Goal: Obtain resource: Obtain resource

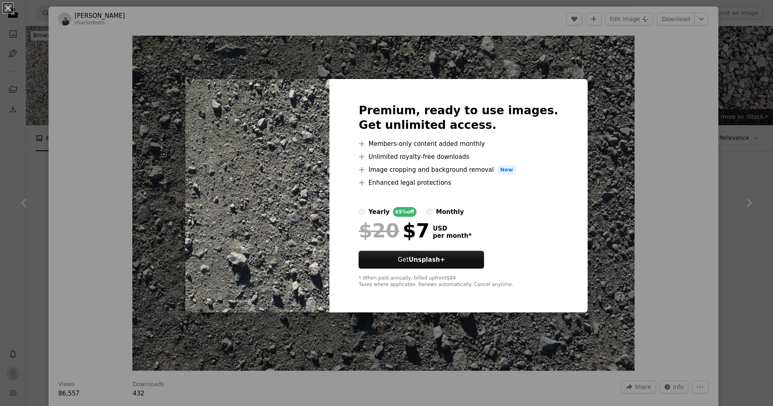
scroll to position [121, 0]
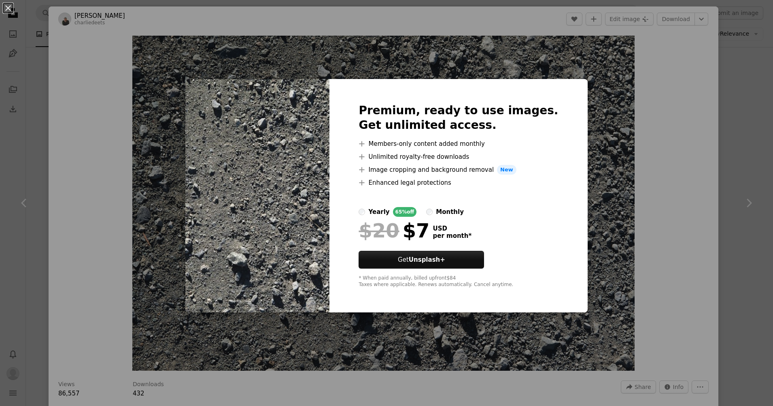
click at [646, 66] on div "An X shape Premium, ready to use images. Get unlimited access. A plus sign Memb…" at bounding box center [386, 203] width 773 height 406
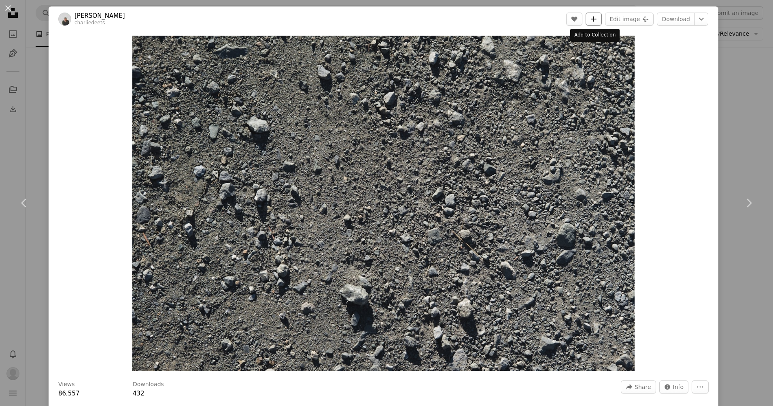
click at [594, 16] on icon "A plus sign" at bounding box center [594, 19] width 6 height 6
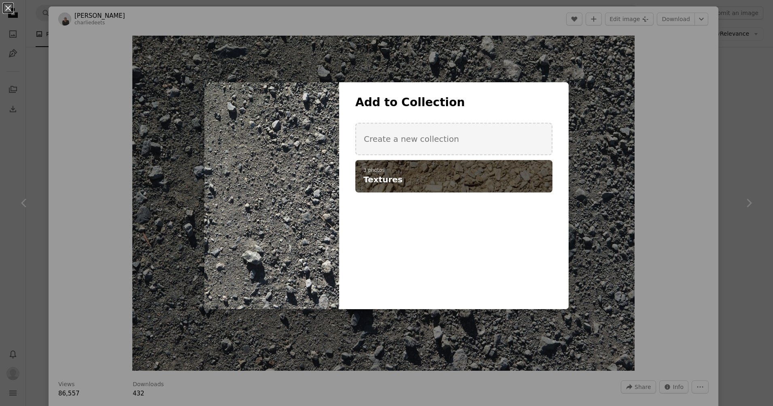
click at [477, 177] on h4 "Textures" at bounding box center [449, 179] width 172 height 11
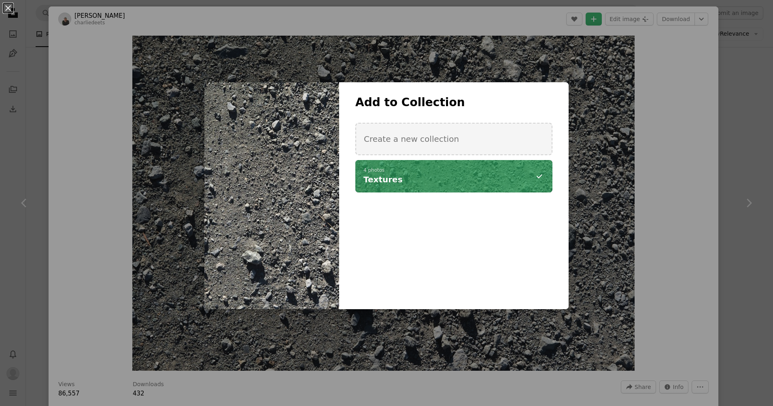
click at [663, 193] on div "An X shape Add to Collection Create a new collection A checkmark A minus sign 4…" at bounding box center [386, 203] width 773 height 406
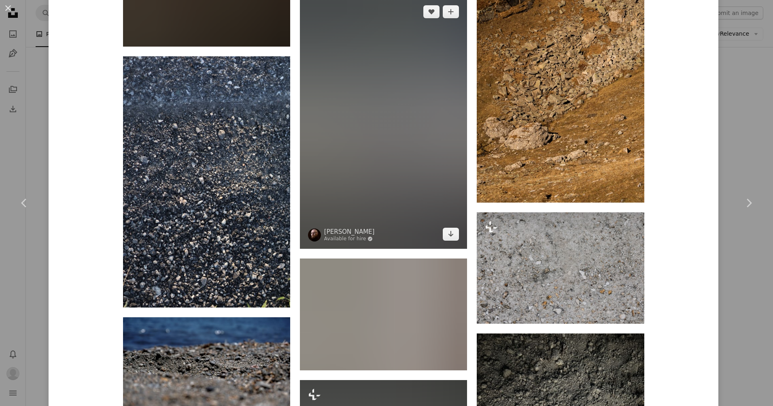
scroll to position [4007, 0]
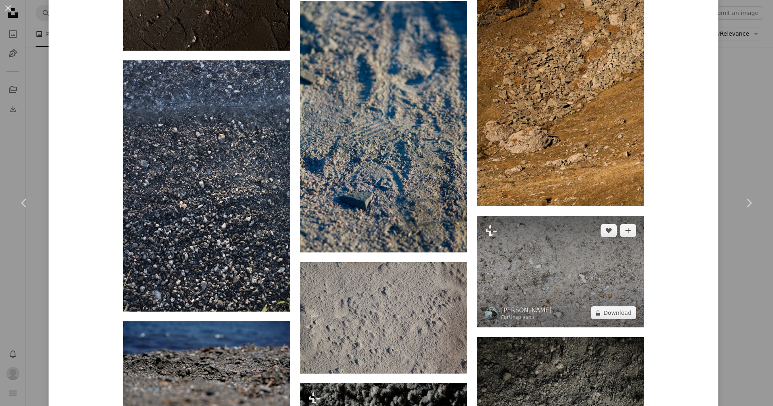
click at [547, 216] on img at bounding box center [560, 271] width 167 height 111
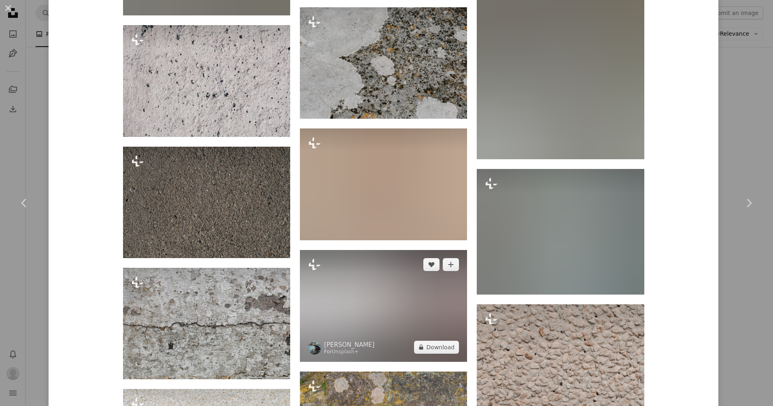
scroll to position [1862, 0]
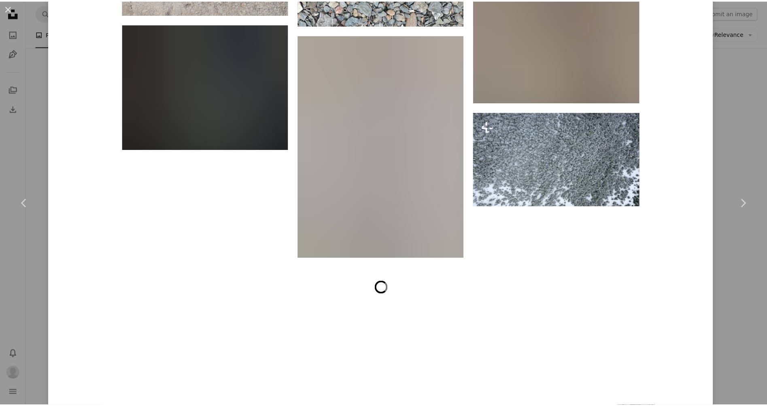
scroll to position [9970, 0]
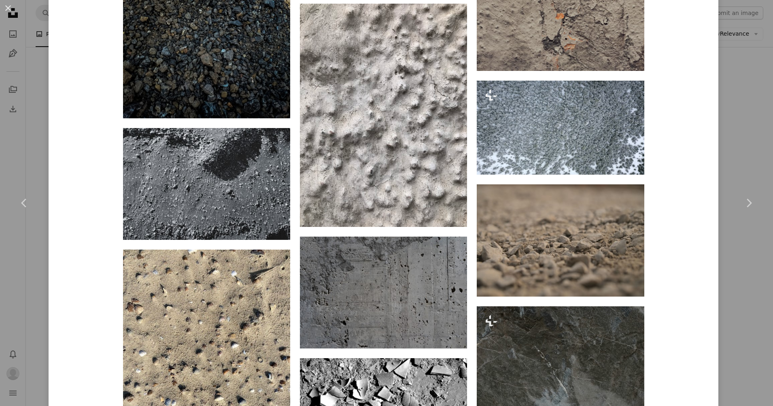
click at [750, 127] on div "An X shape Chevron left Chevron right [PERSON_NAME] charliedeets A heart A plus…" at bounding box center [386, 203] width 773 height 406
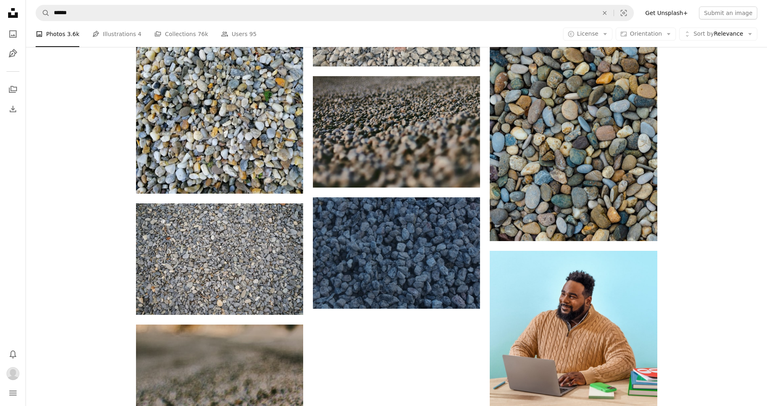
scroll to position [3238, 0]
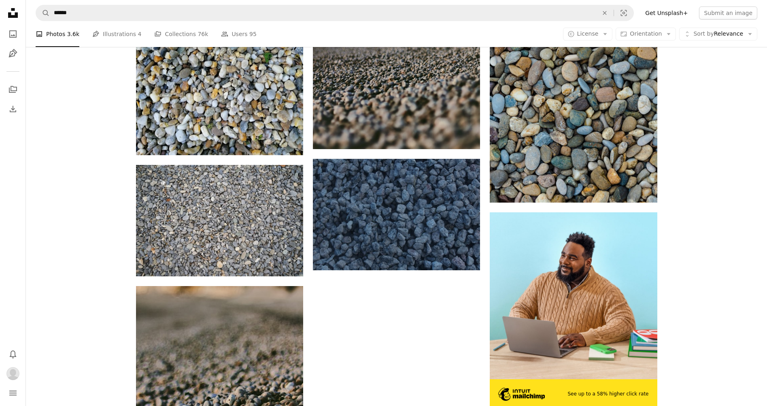
drag, startPoint x: 378, startPoint y: 286, endPoint x: 378, endPoint y: 281, distance: 4.5
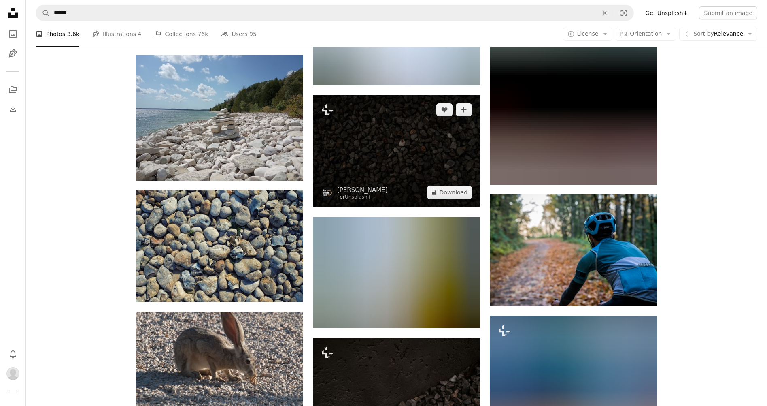
scroll to position [10038, 0]
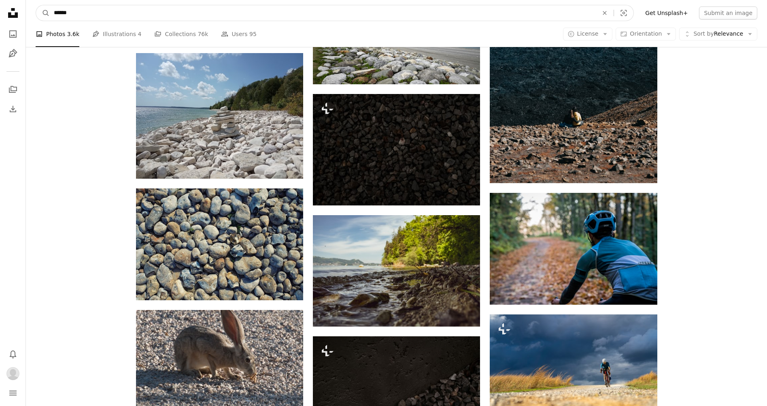
click at [368, 8] on input "******" at bounding box center [323, 12] width 546 height 15
click at [369, 7] on input "******" at bounding box center [323, 12] width 546 height 15
type input "**********"
click button "A magnifying glass" at bounding box center [43, 12] width 14 height 15
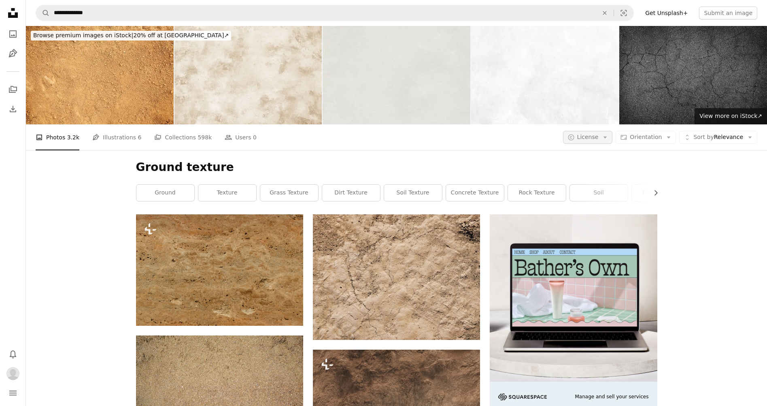
click at [607, 131] on button "A copyright icon © License Arrow down" at bounding box center [588, 137] width 50 height 13
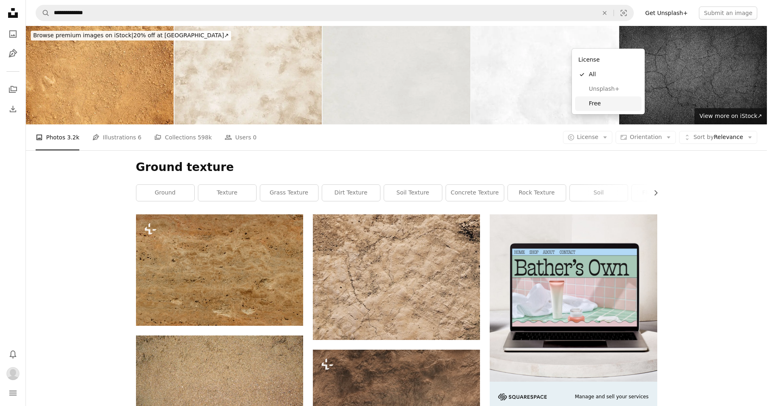
click at [598, 104] on span "Free" at bounding box center [613, 104] width 49 height 8
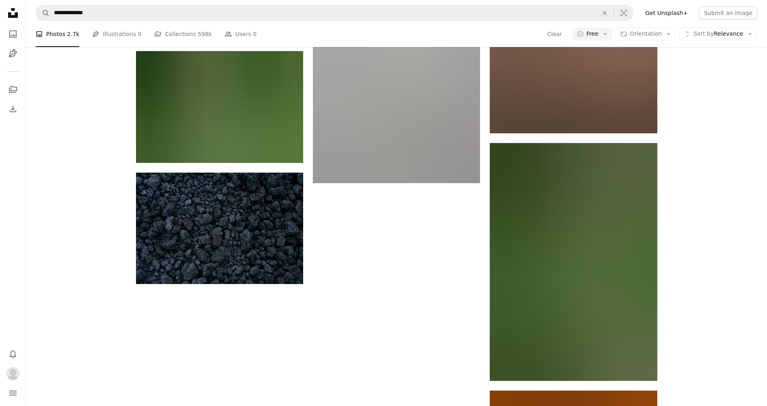
scroll to position [1171, 0]
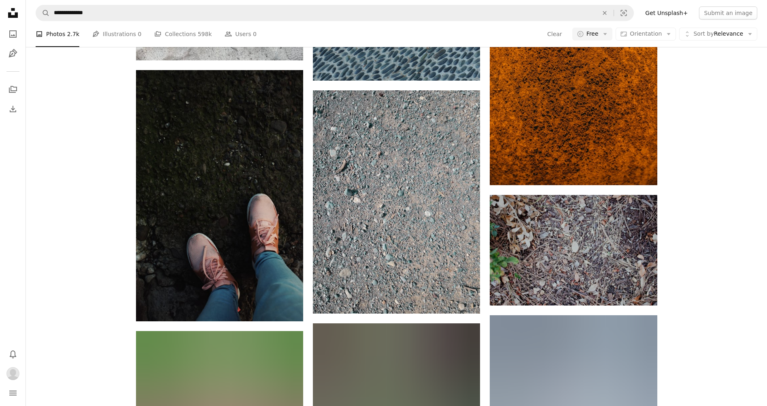
scroll to position [1603, 0]
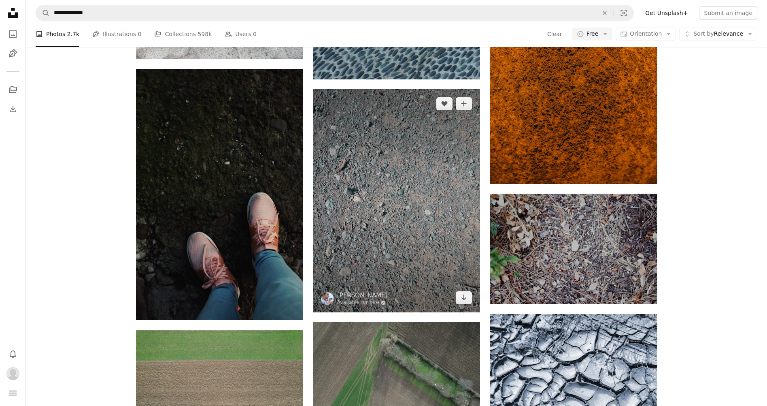
click at [444, 163] on img at bounding box center [396, 200] width 167 height 223
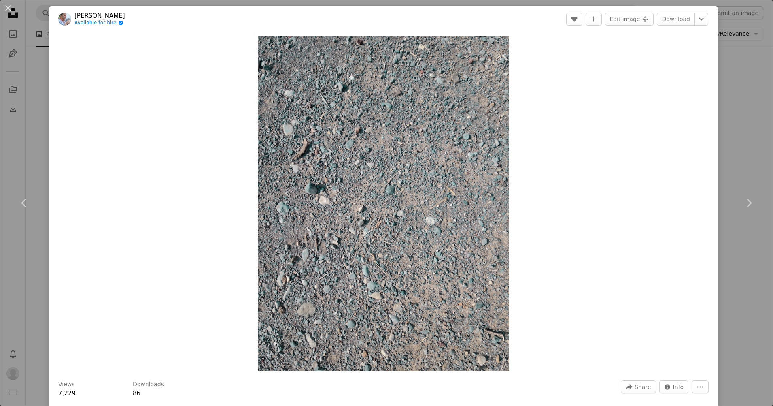
click at [737, 158] on div "An X shape Chevron left Chevron right Max Tcvetkov Available for hire A checkma…" at bounding box center [386, 203] width 773 height 406
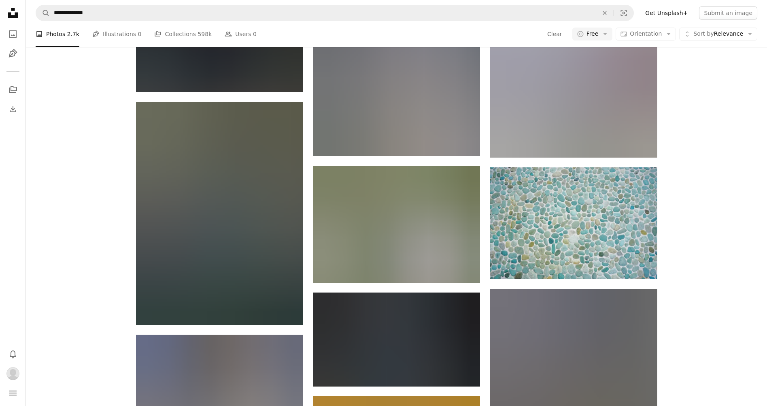
scroll to position [15222, 0]
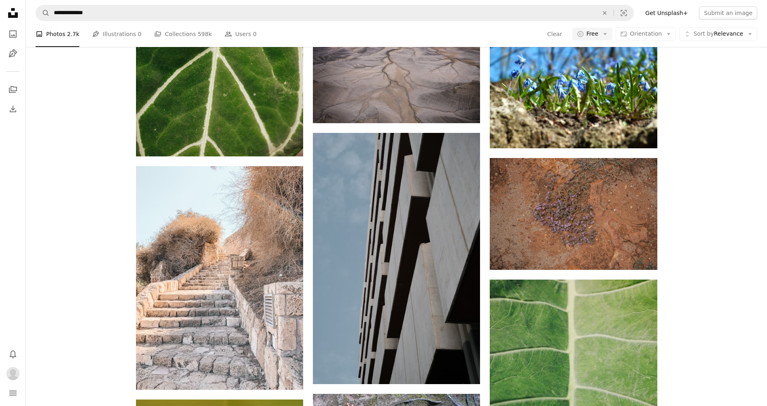
drag, startPoint x: 695, startPoint y: 333, endPoint x: 699, endPoint y: 390, distance: 57.2
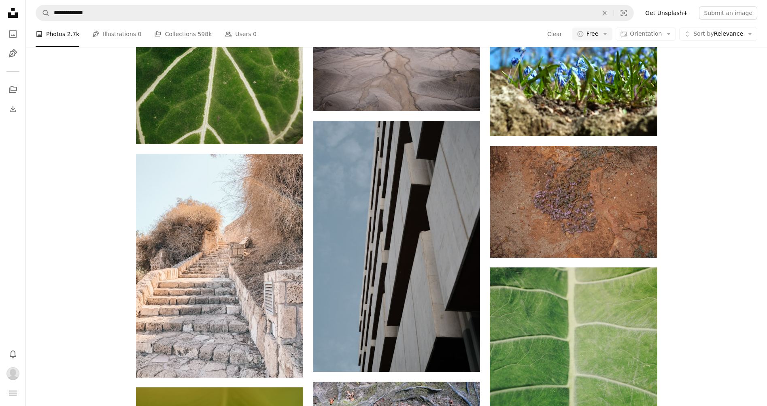
scroll to position [16883, 0]
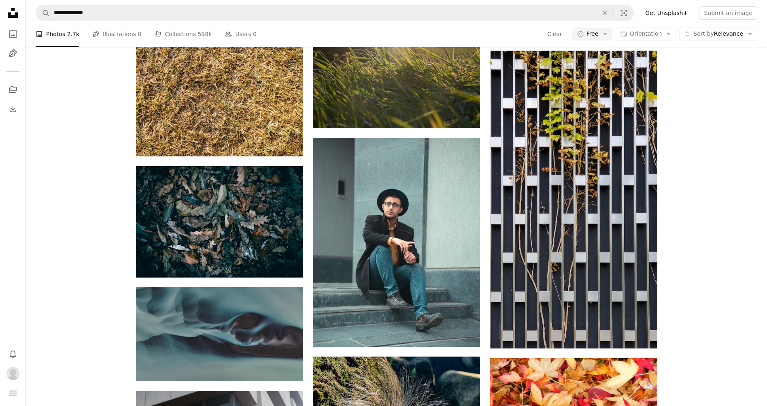
drag, startPoint x: 727, startPoint y: 145, endPoint x: 733, endPoint y: 226, distance: 81.2
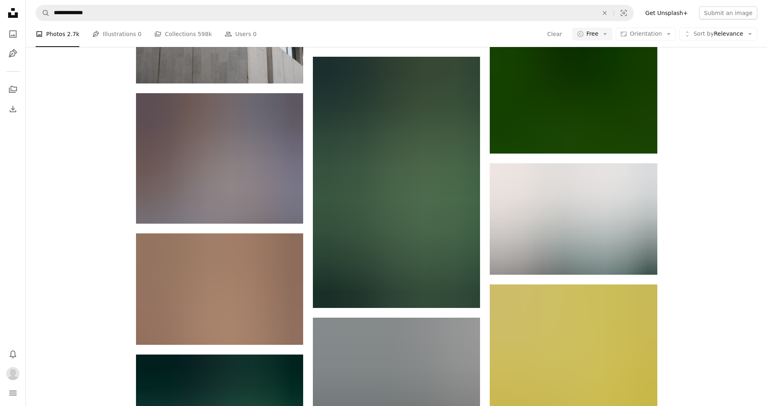
scroll to position [17554, 0]
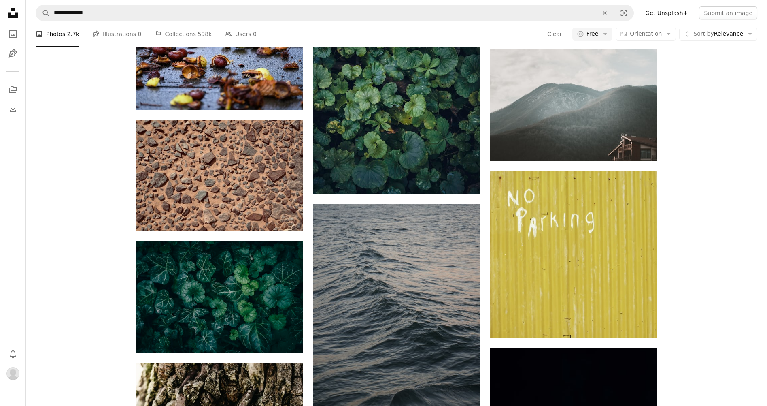
drag, startPoint x: 725, startPoint y: 214, endPoint x: 725, endPoint y: 355, distance: 141.3
drag, startPoint x: 713, startPoint y: 287, endPoint x: 712, endPoint y: 347, distance: 60.3
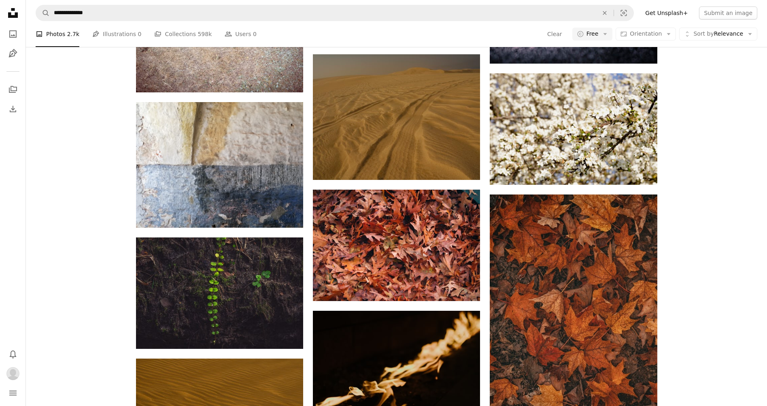
scroll to position [23694, 0]
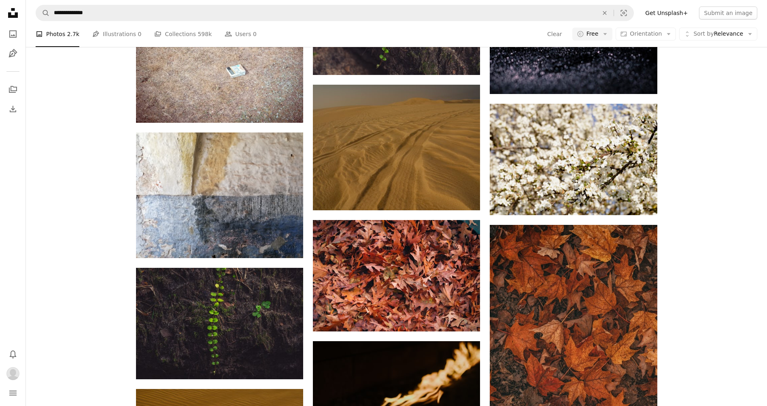
drag, startPoint x: 79, startPoint y: 206, endPoint x: 77, endPoint y: 232, distance: 26.4
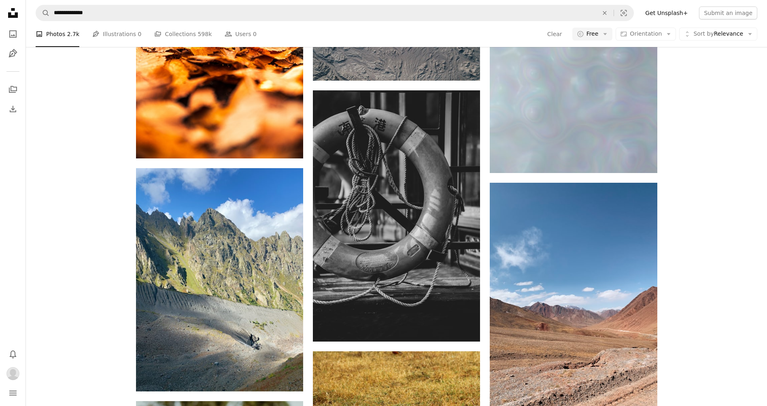
scroll to position [26007, 0]
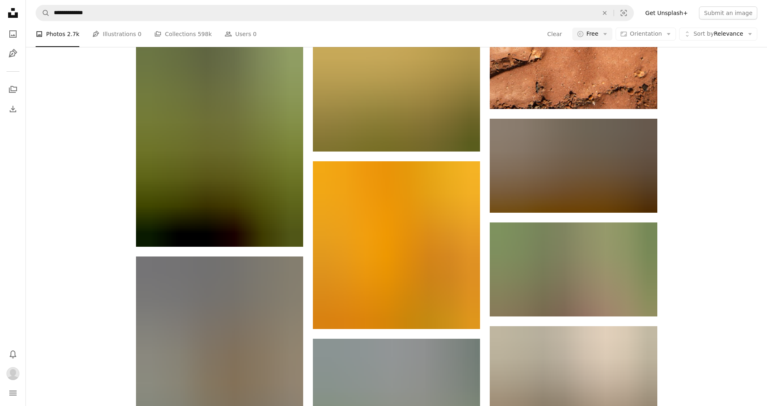
scroll to position [27318, 0]
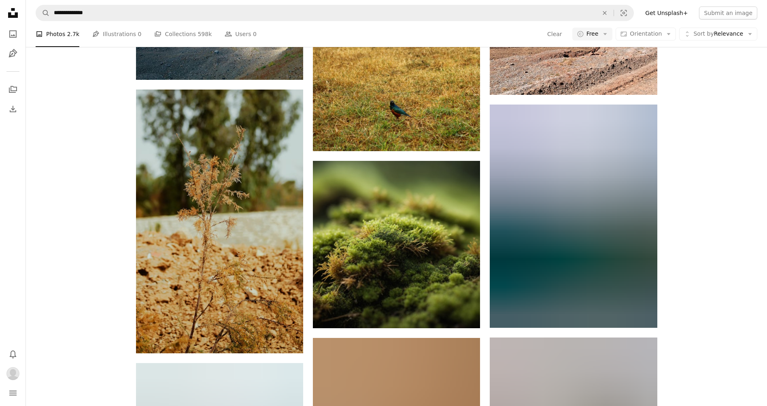
scroll to position [26306, 0]
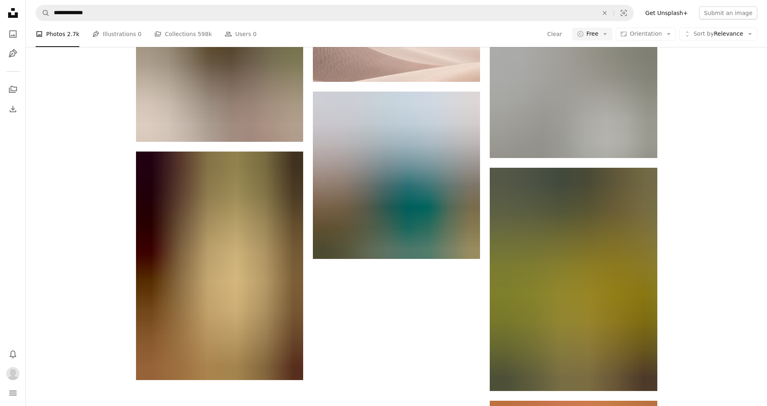
scroll to position [29506, 0]
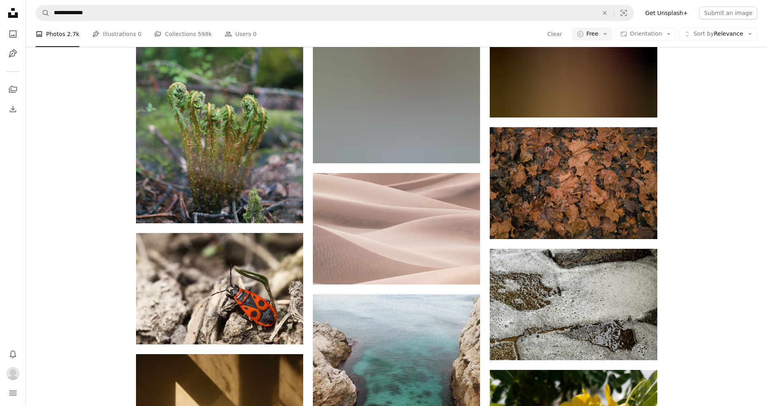
drag, startPoint x: 727, startPoint y: 161, endPoint x: 723, endPoint y: 232, distance: 70.5
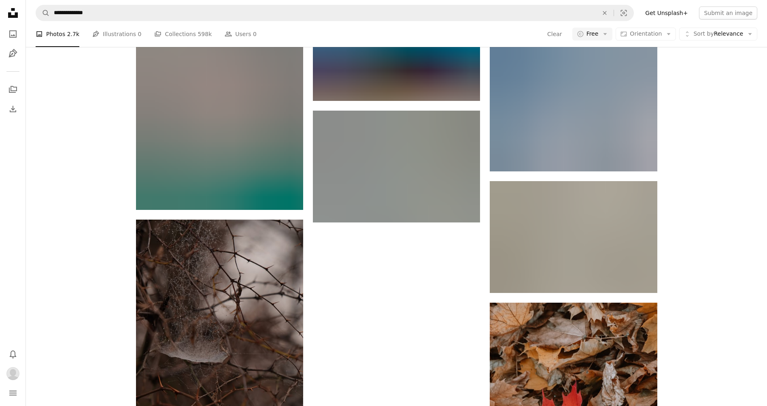
scroll to position [30680, 0]
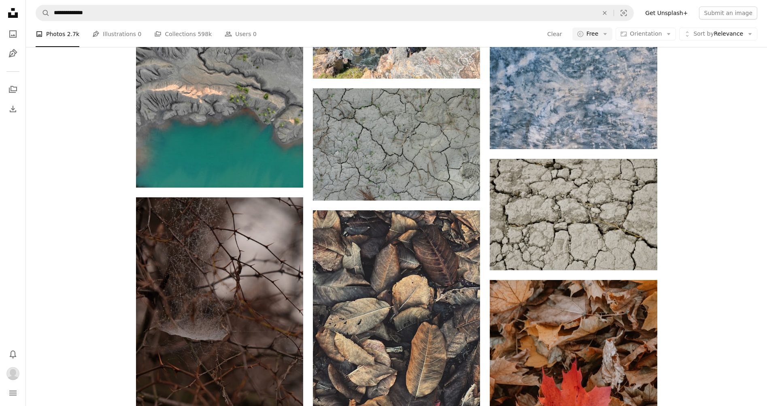
drag, startPoint x: 712, startPoint y: 211, endPoint x: 709, endPoint y: 298, distance: 87.1
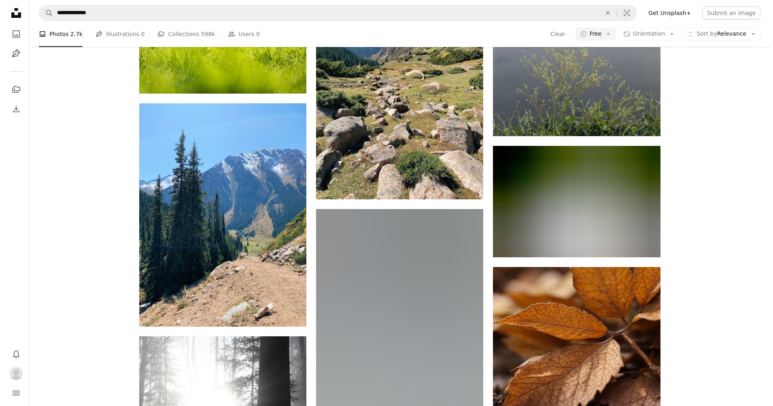
scroll to position [33418, 0]
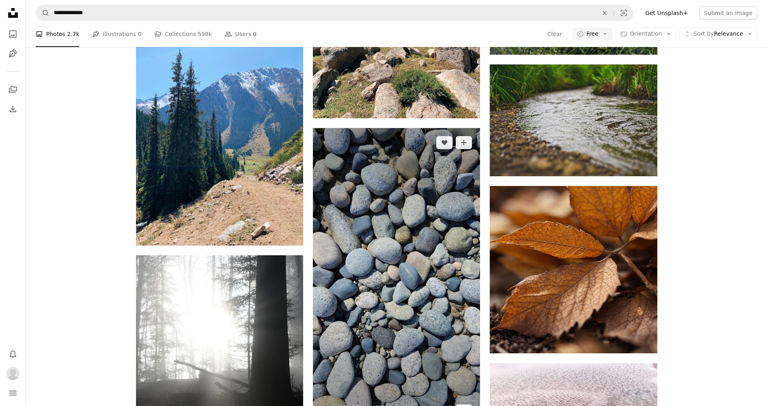
click at [419, 212] on img at bounding box center [396, 276] width 167 height 297
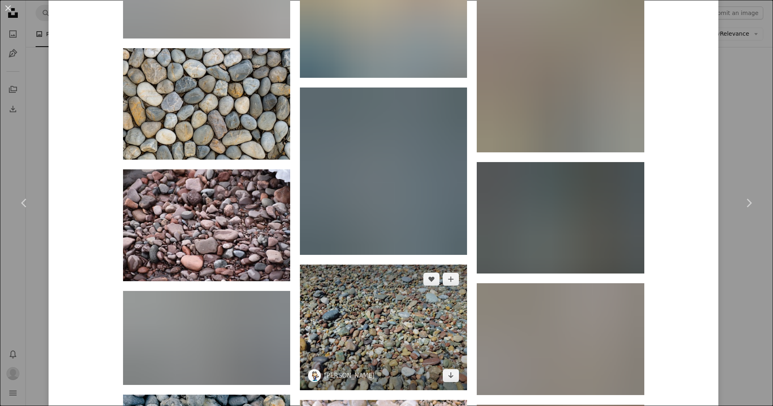
scroll to position [10476, 0]
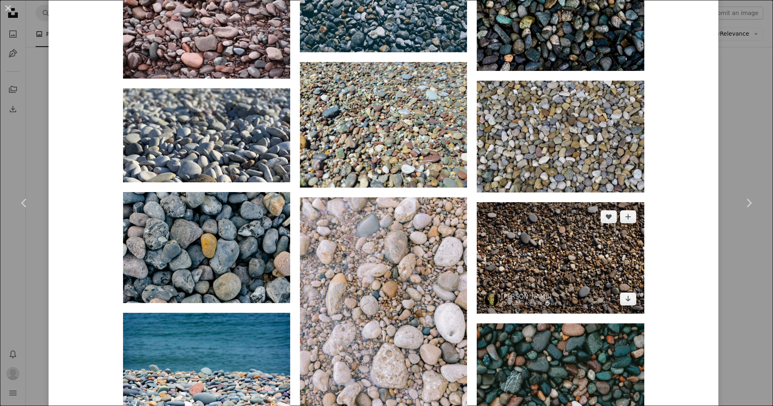
click at [549, 202] on img at bounding box center [560, 257] width 167 height 111
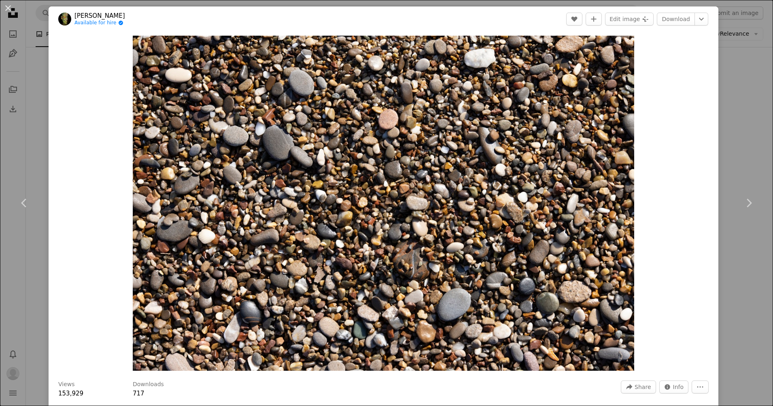
click at [502, 116] on img "Zoom in on this image" at bounding box center [384, 203] width 502 height 335
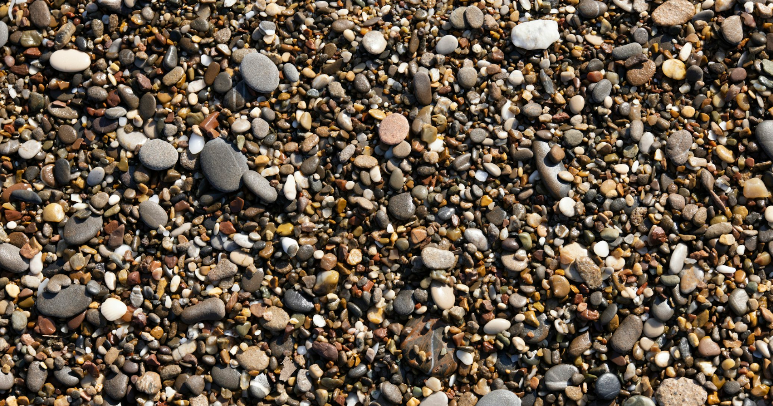
scroll to position [51, 0]
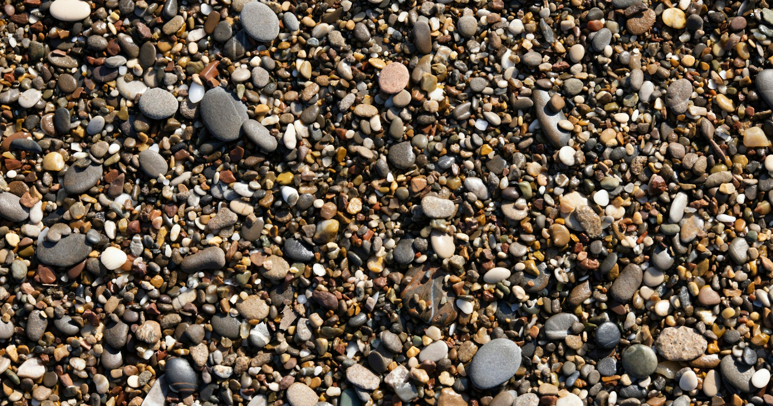
click at [502, 116] on img "Zoom out on this image" at bounding box center [387, 207] width 774 height 516
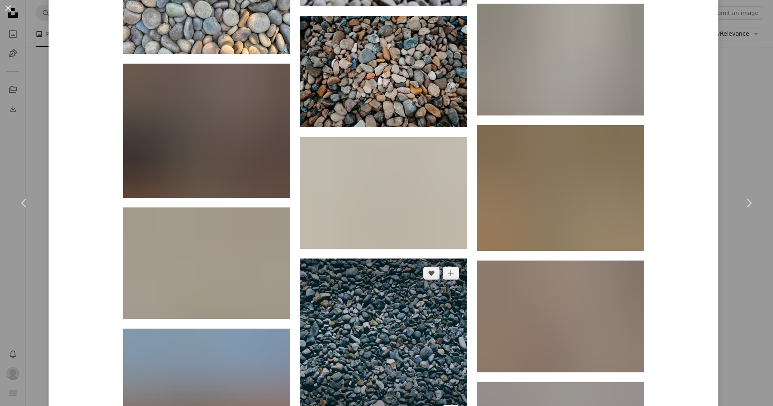
scroll to position [7089, 0]
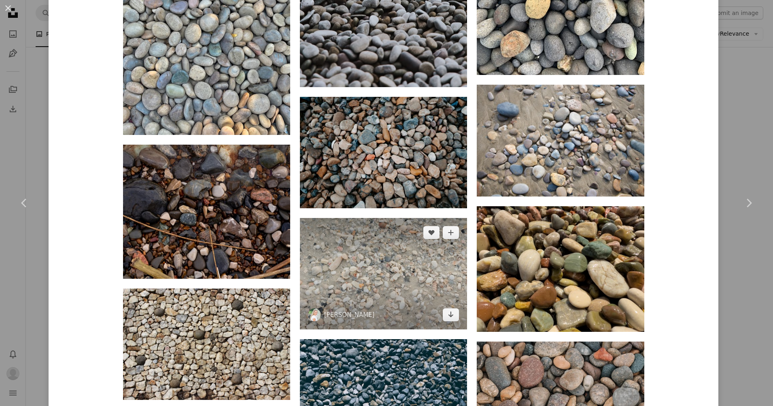
click at [393, 218] on img at bounding box center [383, 273] width 167 height 111
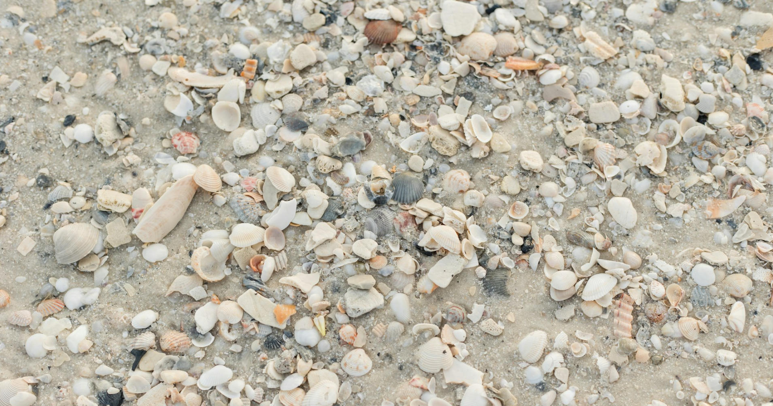
scroll to position [51, 0]
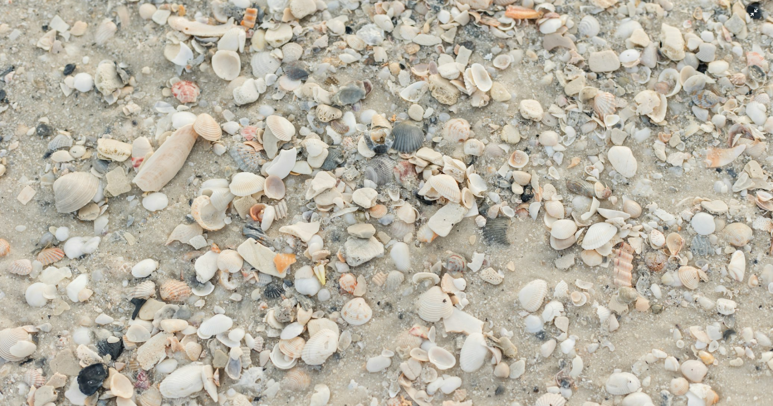
click at [406, 157] on img "Zoom out on this image" at bounding box center [387, 207] width 774 height 516
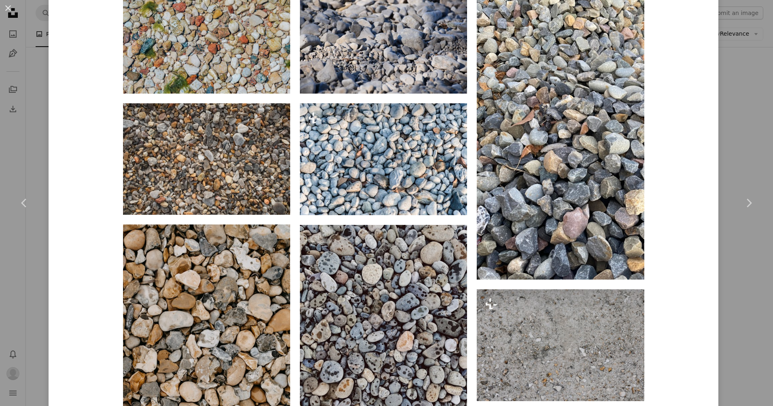
scroll to position [729, 0]
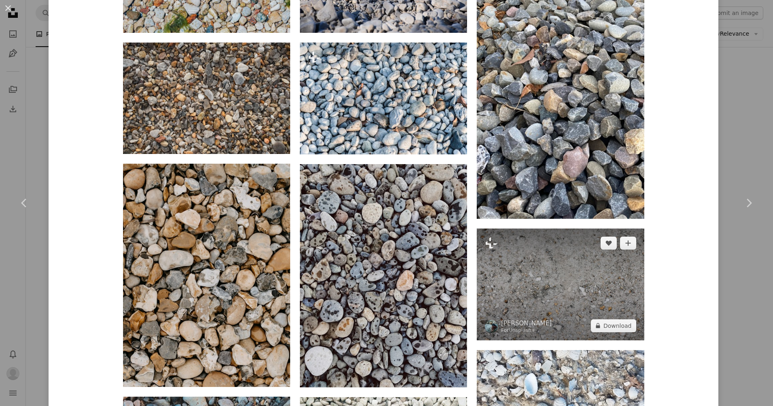
click at [613, 228] on img at bounding box center [560, 283] width 167 height 111
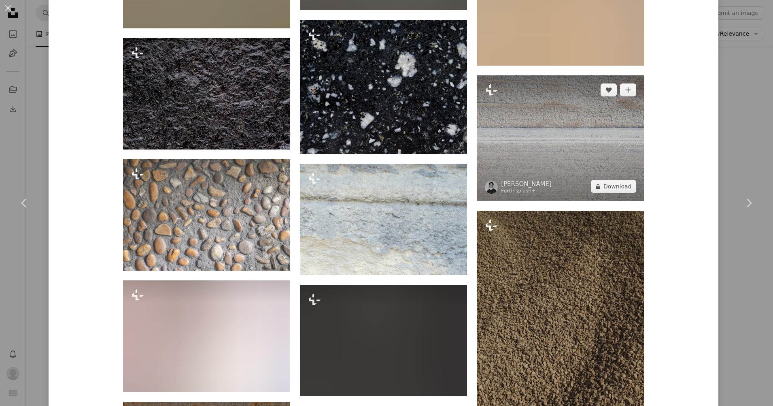
scroll to position [7072, 0]
